Goal: Entertainment & Leisure: Consume media (video, audio)

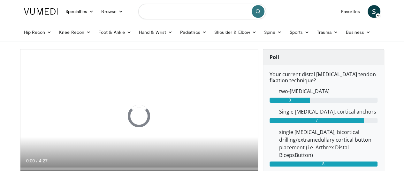
click at [171, 11] on input "Search topics, interventions" at bounding box center [202, 11] width 128 height 15
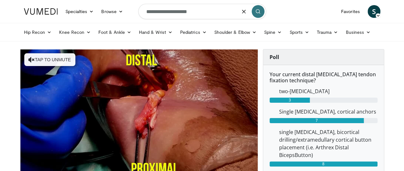
type input "**********"
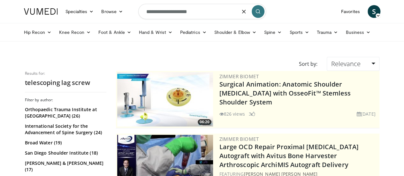
click at [147, 9] on input "**********" at bounding box center [202, 11] width 128 height 15
click at [199, 10] on input "**********" at bounding box center [202, 11] width 128 height 15
type input "**********"
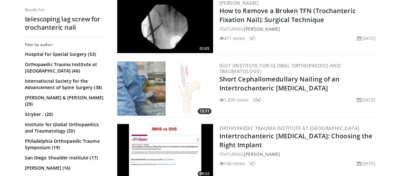
scroll to position [201, 0]
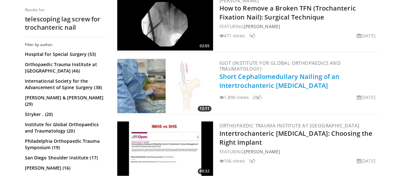
click at [317, 73] on link "Short Cephallomedullary Nailing of an Intertrochanteric [MEDICAL_DATA]" at bounding box center [279, 81] width 120 height 18
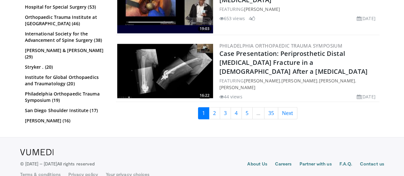
scroll to position [1665, 0]
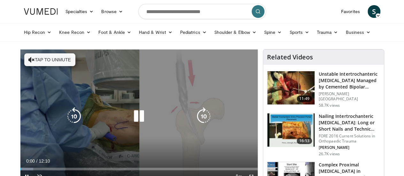
click at [37, 61] on button "Tap to unmute" at bounding box center [49, 59] width 51 height 13
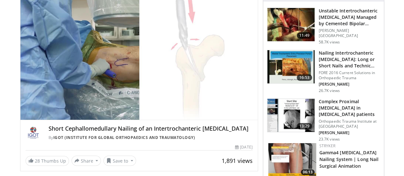
scroll to position [65, 0]
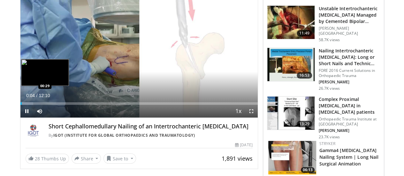
click at [20, 105] on div "Loaded : 5.42% 00:04 00:29" at bounding box center [138, 102] width 237 height 6
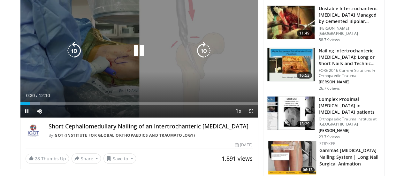
click at [20, 105] on div "Loaded : 8.22% 00:30 00:29" at bounding box center [138, 102] width 237 height 6
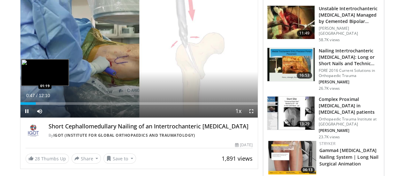
click at [33, 105] on div "Loaded : 12.21% 00:47 01:19" at bounding box center [138, 102] width 237 height 6
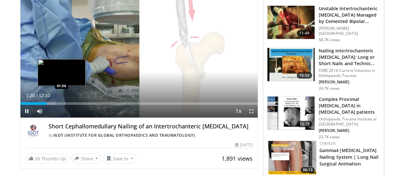
click at [45, 105] on div "Loaded : 15.07% 01:20 01:56" at bounding box center [138, 102] width 237 height 6
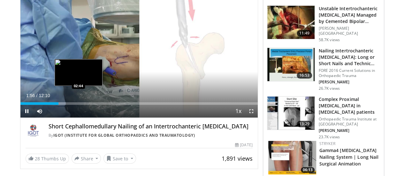
click at [62, 105] on div "Loaded : 19.18% 01:57 02:44" at bounding box center [138, 103] width 237 height 3
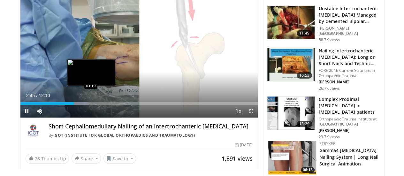
click at [74, 105] on div "Loaded : 28.77% 02:45 03:19" at bounding box center [138, 103] width 237 height 3
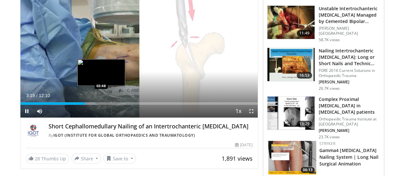
click at [89, 105] on div "Progress Bar" at bounding box center [85, 103] width 19 height 3
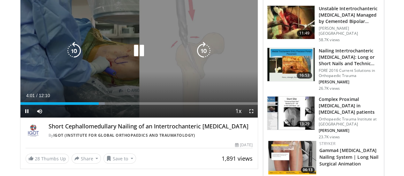
click at [112, 105] on div "Loaded : 35.62% 04:01 04:27" at bounding box center [138, 103] width 237 height 3
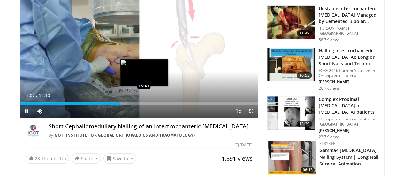
click at [128, 105] on div "Loaded : 45.21% 05:07 05:49" at bounding box center [138, 102] width 237 height 6
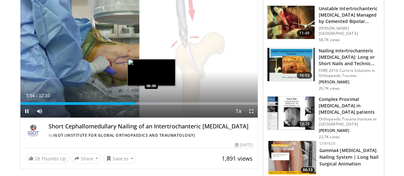
click at [135, 105] on div "Loaded : 57.01% 05:54 06:09" at bounding box center [138, 103] width 237 height 3
click at [143, 105] on div "Progress Bar" at bounding box center [147, 103] width 29 height 3
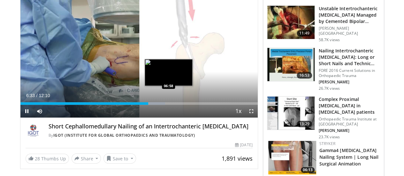
click at [152, 105] on div "Progress Bar" at bounding box center [152, 103] width 27 height 3
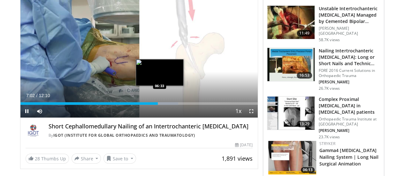
click at [143, 105] on div "07:02" at bounding box center [88, 103] width 137 height 3
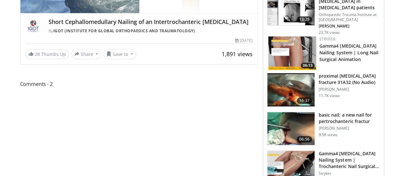
scroll to position [165, 0]
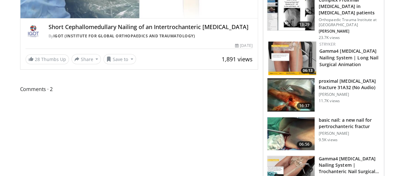
click at [20, 93] on span "Comments 2" at bounding box center [139, 89] width 238 height 8
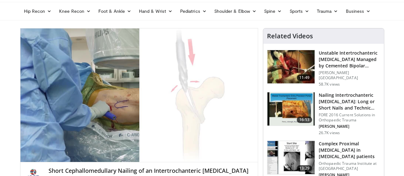
scroll to position [0, 0]
